Goal: Task Accomplishment & Management: Manage account settings

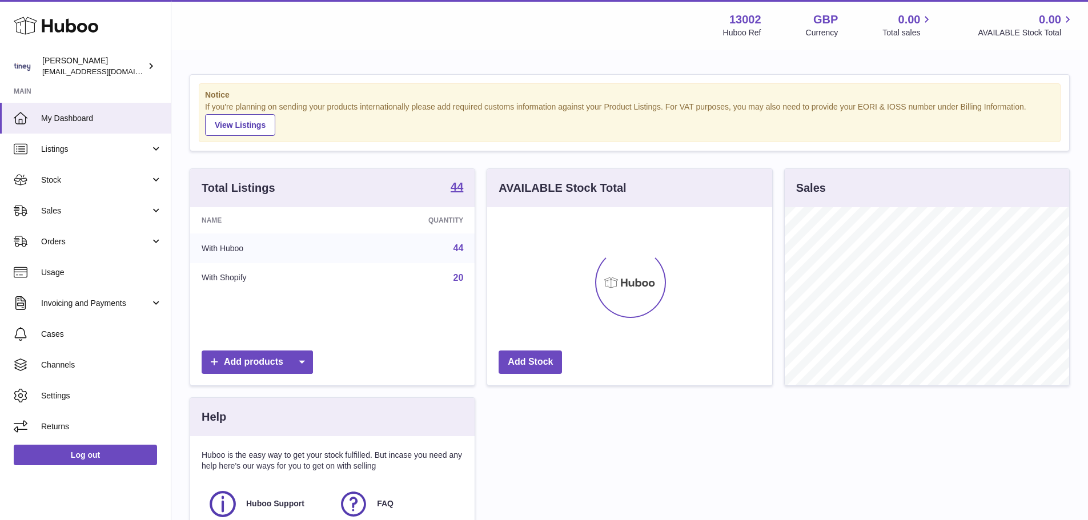
scroll to position [178, 285]
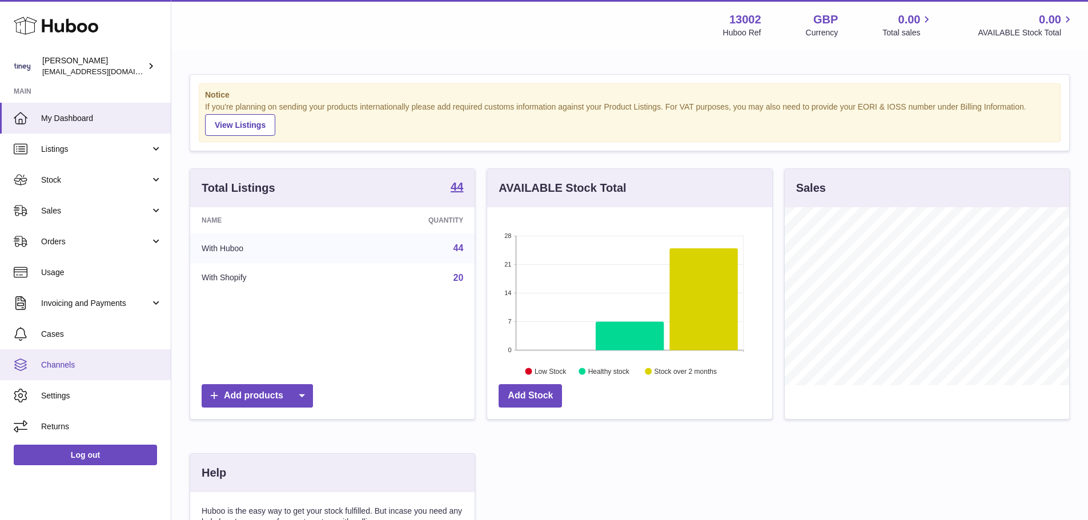
click at [102, 356] on link "Channels" at bounding box center [85, 364] width 171 height 31
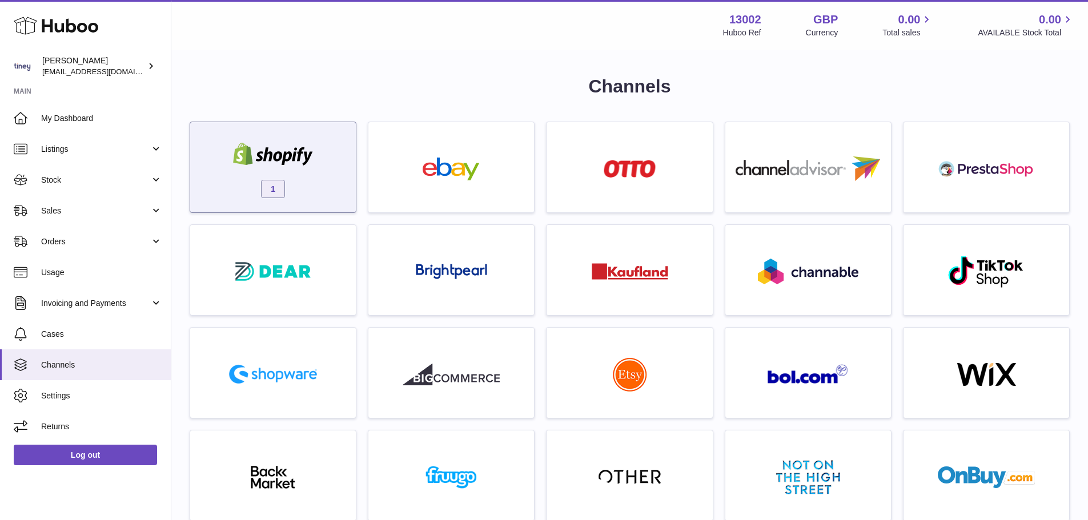
click at [279, 180] on span "1" at bounding box center [273, 189] width 24 height 18
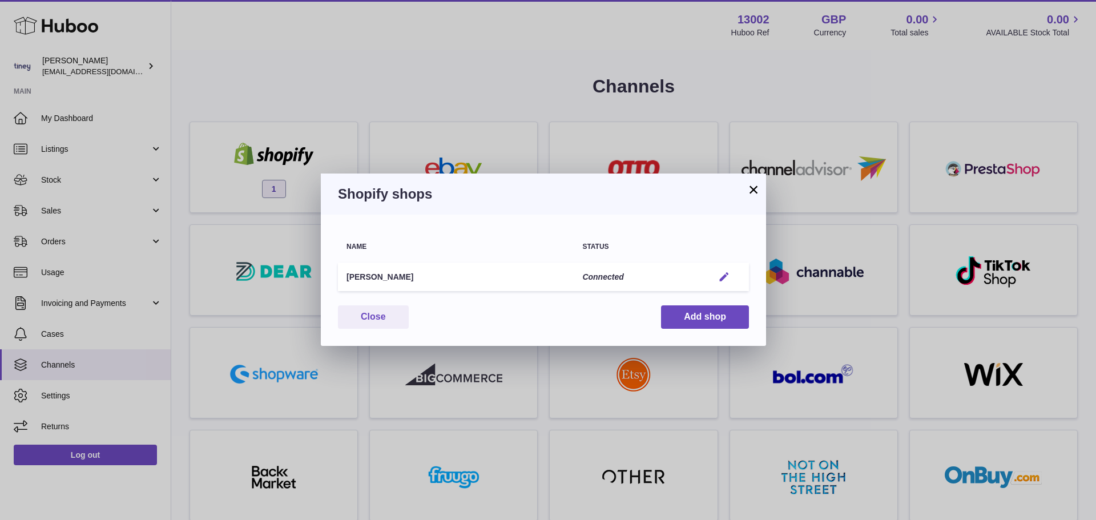
click at [728, 273] on em "button" at bounding box center [724, 277] width 12 height 12
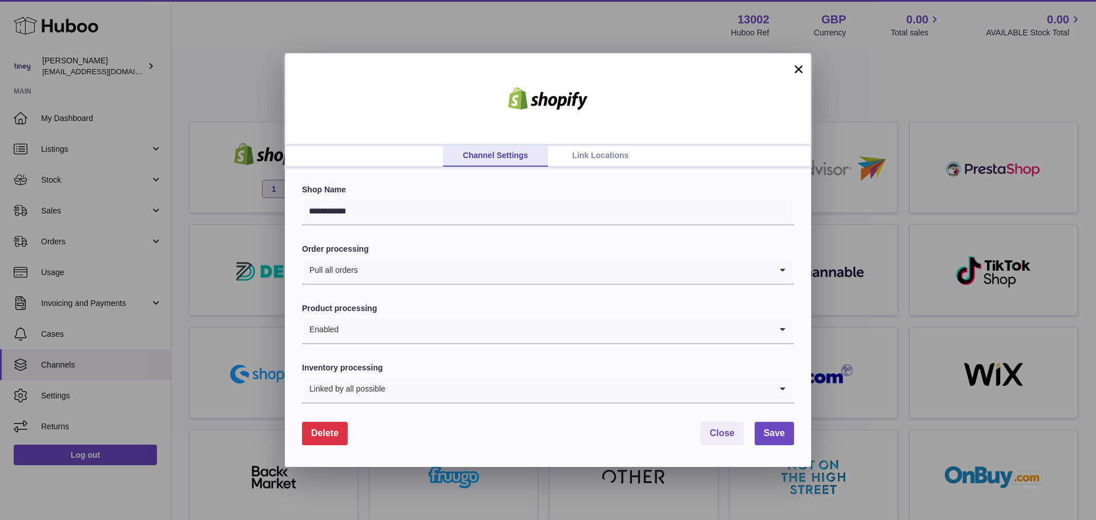
click at [581, 159] on link "Link Locations" at bounding box center [600, 156] width 105 height 22
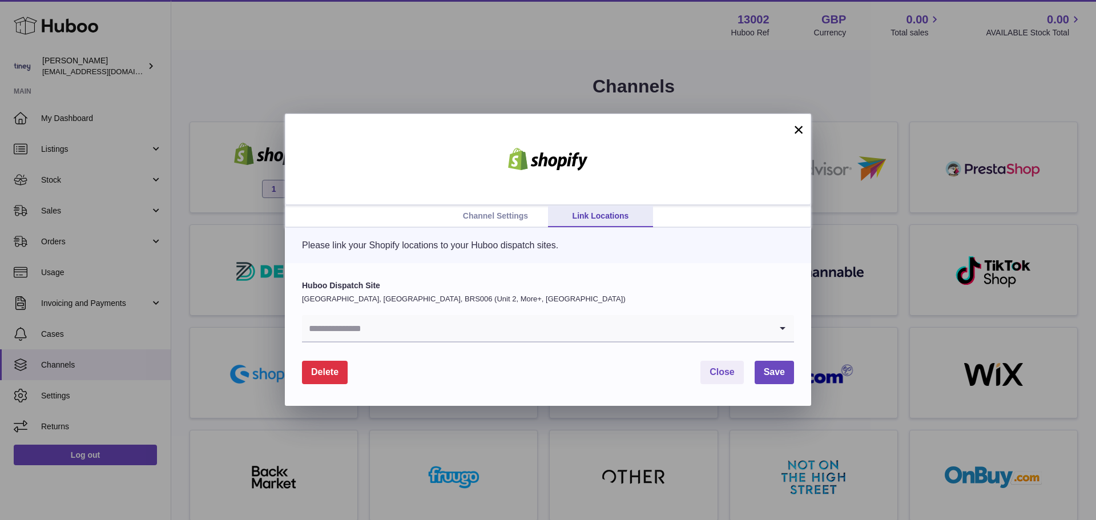
click at [423, 328] on input "Search for option" at bounding box center [536, 328] width 469 height 26
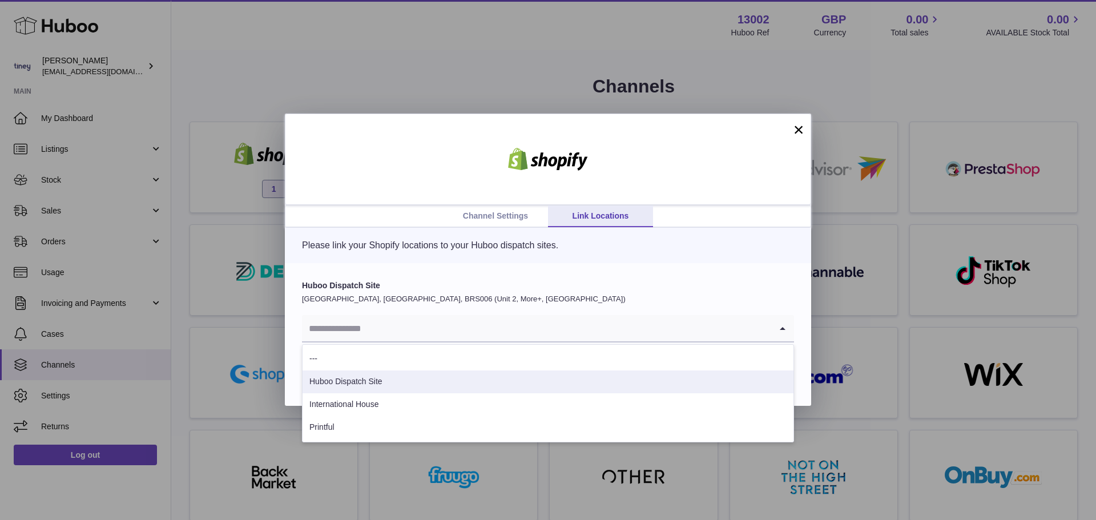
click at [405, 379] on li "Huboo Dispatch Site" at bounding box center [548, 381] width 491 height 23
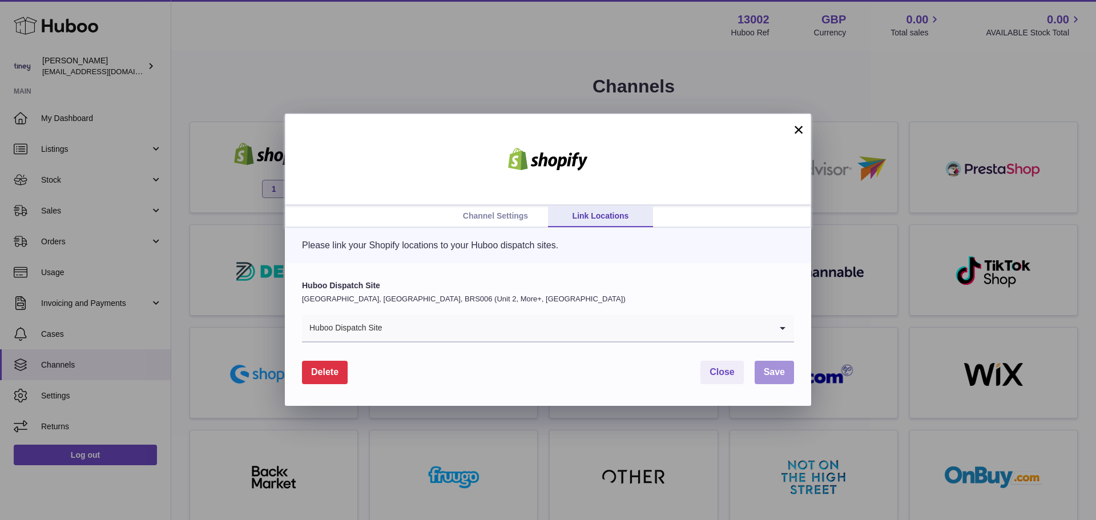
click at [775, 369] on span "Save" at bounding box center [774, 372] width 21 height 10
